Goal: Navigation & Orientation: Go to known website

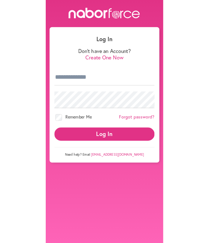
scroll to position [33, 0]
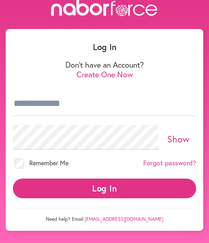
click at [155, 220] on body "Log In Don't have an Account? Create One Now Show Remember Me Forgot password? …" at bounding box center [104, 121] width 209 height 243
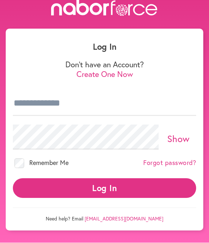
scroll to position [0, 0]
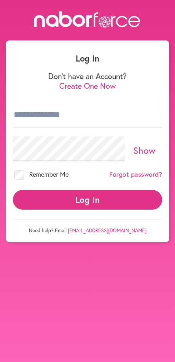
click at [76, 242] on body "Log In Don't have an Account? Create One Now Show Remember Me Forgot password? …" at bounding box center [87, 192] width 175 height 362
